Goal: Transaction & Acquisition: Purchase product/service

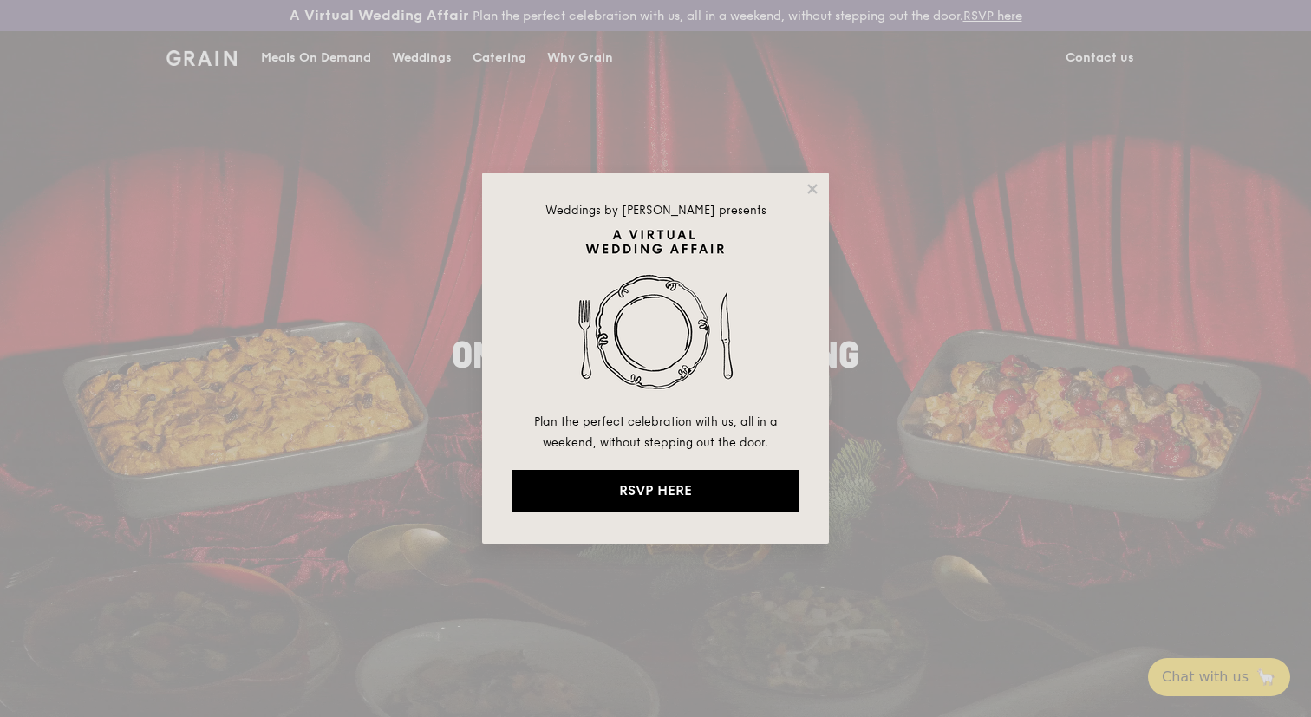
click at [811, 178] on div "Weddings by [PERSON_NAME] presents Plan the perfect celebration with us, all in…" at bounding box center [655, 358] width 347 height 371
click at [811, 186] on icon at bounding box center [812, 189] width 16 height 16
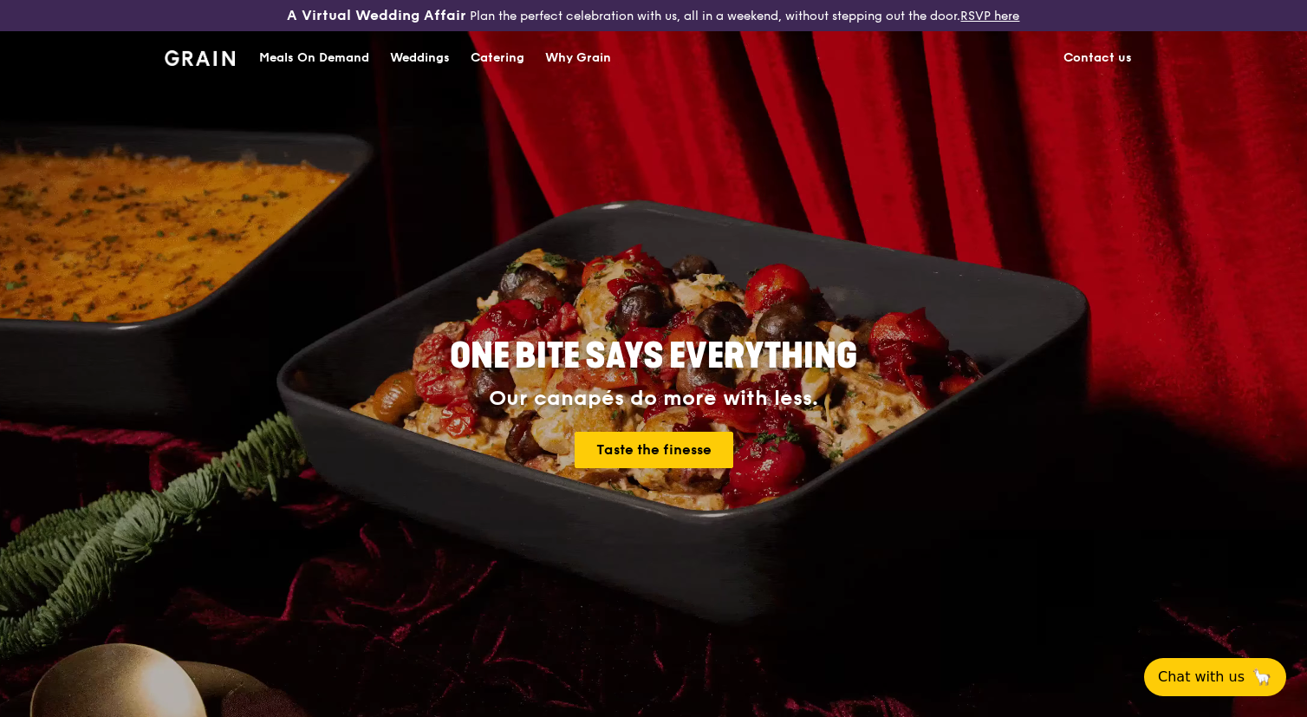
click at [283, 59] on div "Meals On Demand" at bounding box center [314, 58] width 110 height 52
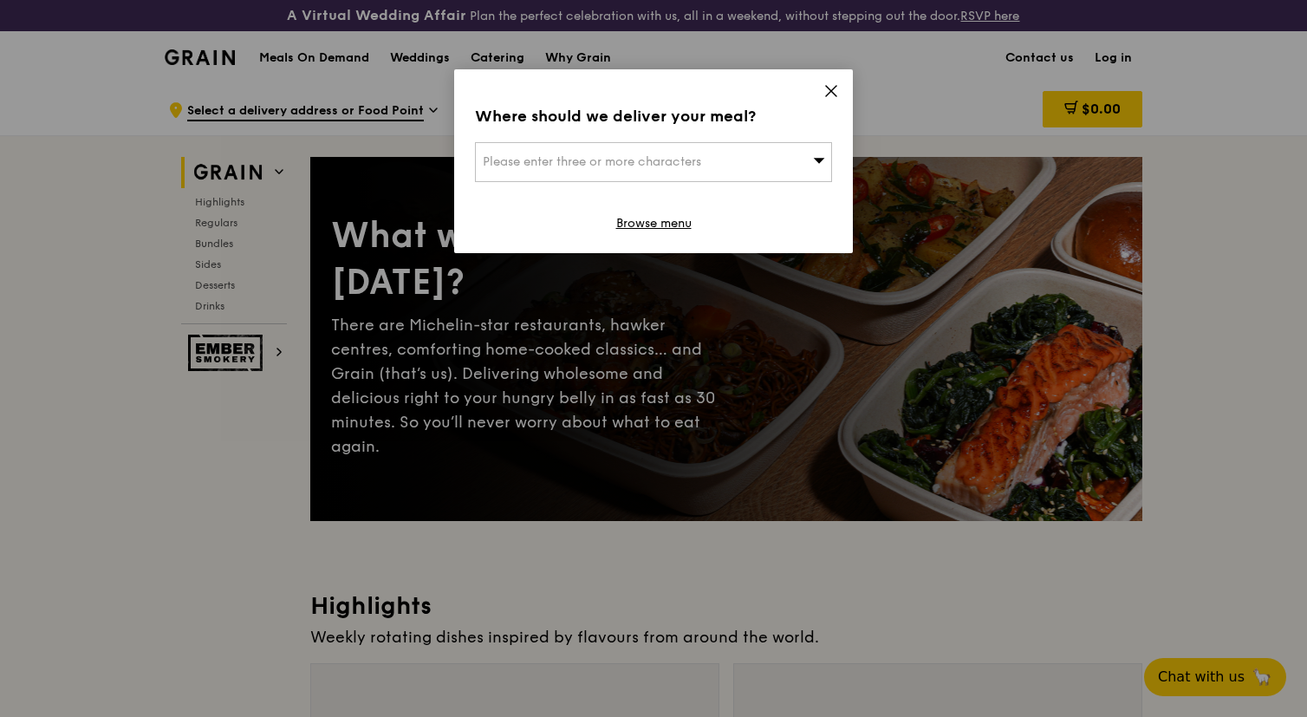
click at [837, 88] on icon at bounding box center [832, 91] width 16 height 16
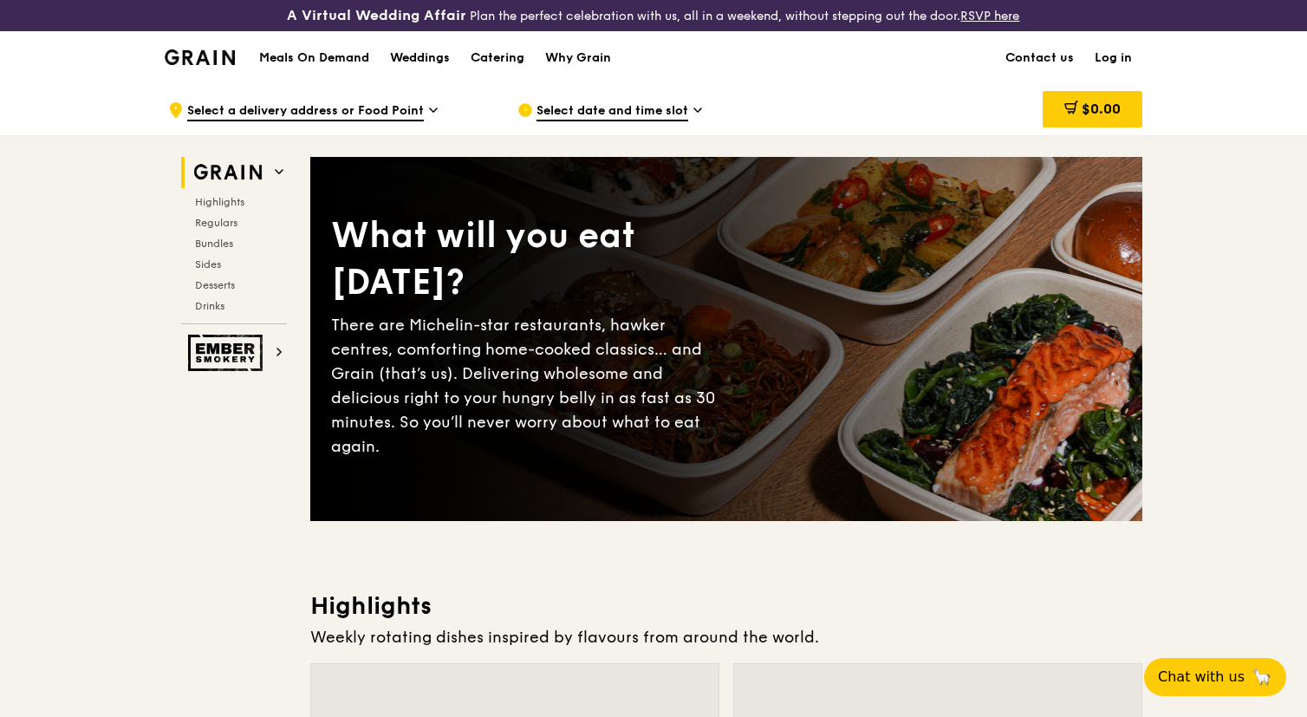
click at [1110, 55] on link "Log in" at bounding box center [1113, 58] width 58 height 52
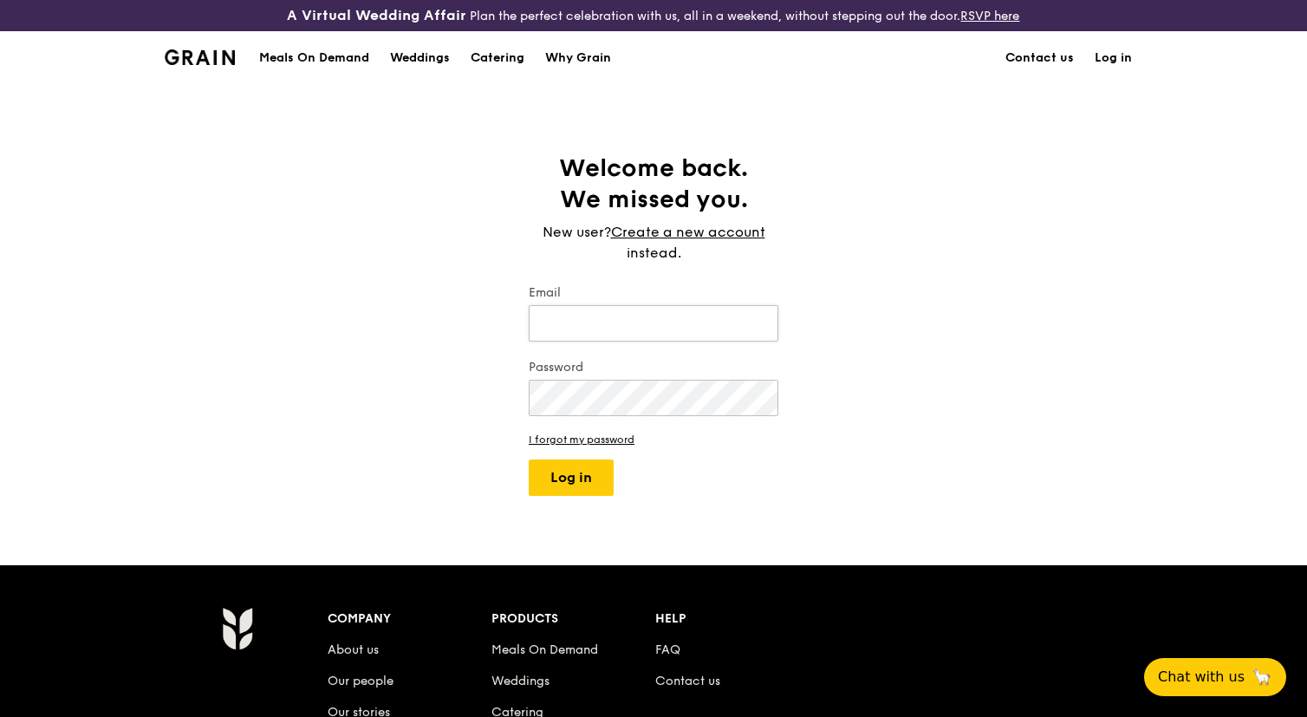
click at [595, 319] on input "Email" at bounding box center [654, 323] width 250 height 36
type input "[PERSON_NAME][DOMAIN_NAME][EMAIL_ADDRESS][PERSON_NAME][PERSON_NAME][DOMAIN_NAME]"
click at [626, 378] on div "Password" at bounding box center [654, 389] width 250 height 61
click at [581, 491] on button "Log in" at bounding box center [571, 477] width 85 height 36
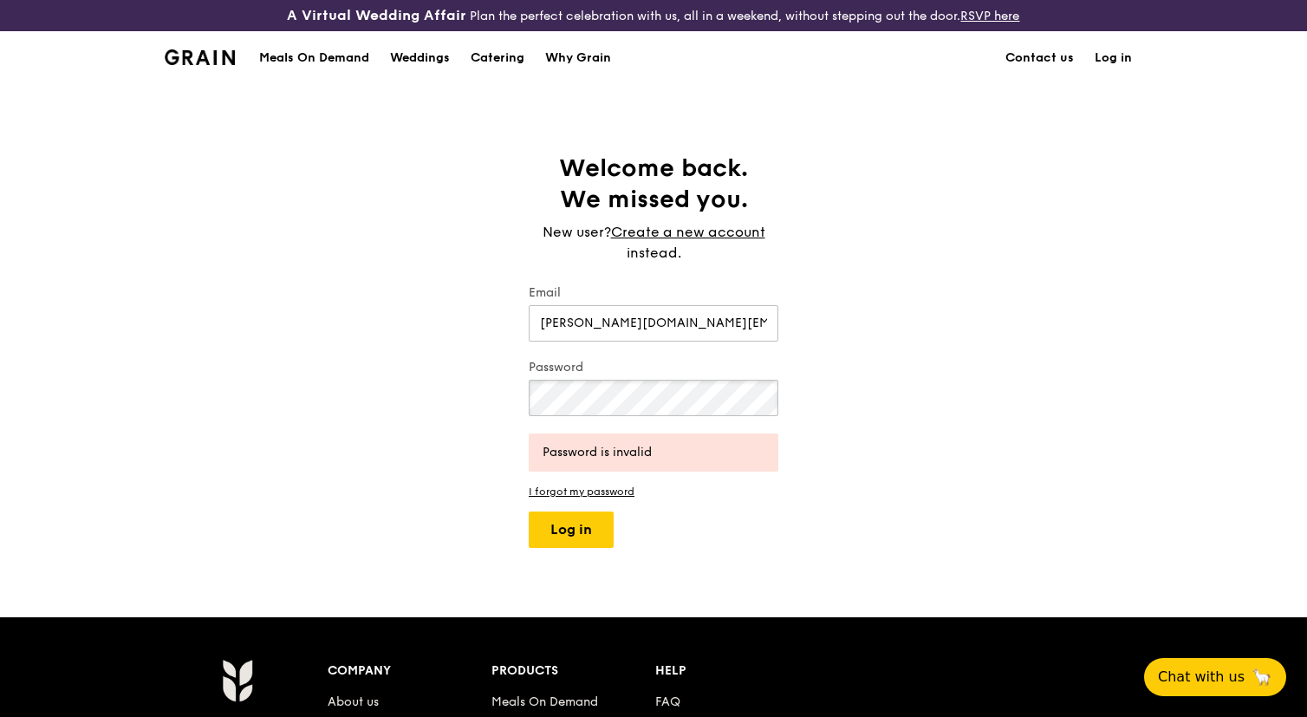
click at [342, 391] on div "Welcome back. We missed you. New user? Create a new account instead. Email [PER…" at bounding box center [653, 350] width 1307 height 395
click at [571, 533] on button "Log in" at bounding box center [571, 529] width 85 height 36
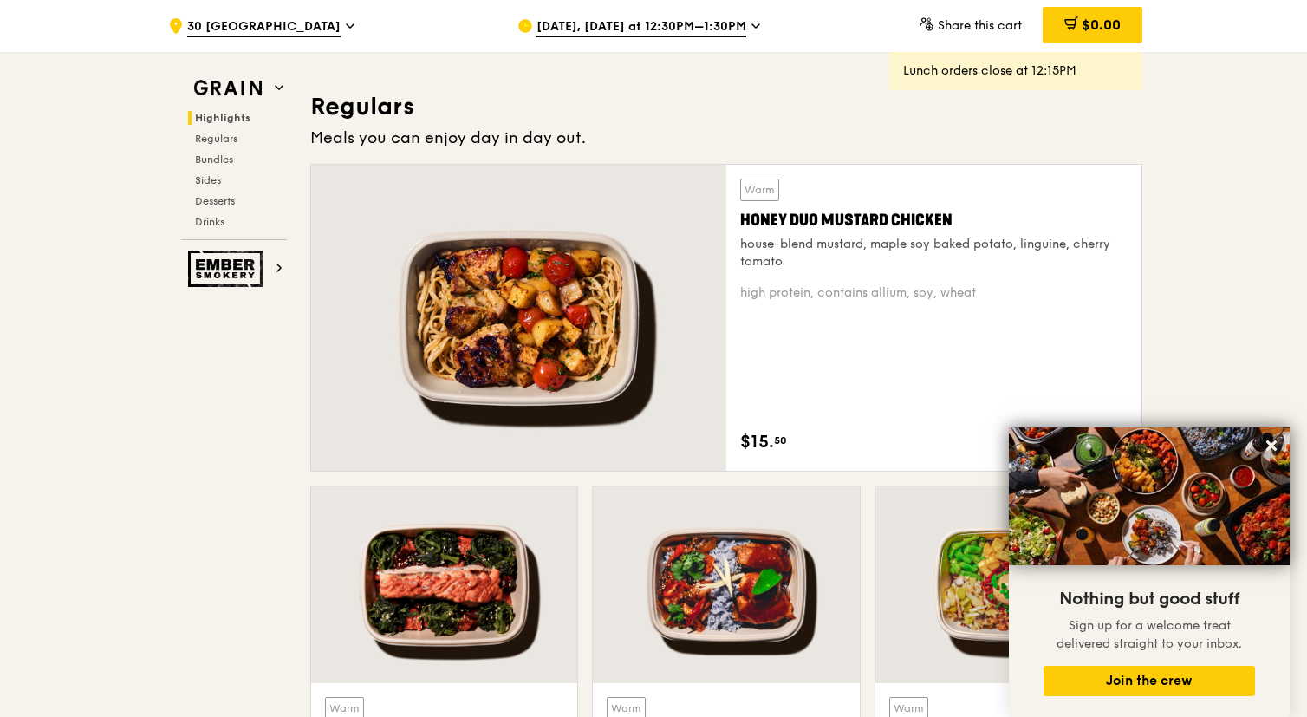
scroll to position [1168, 0]
